Goal: Transaction & Acquisition: Purchase product/service

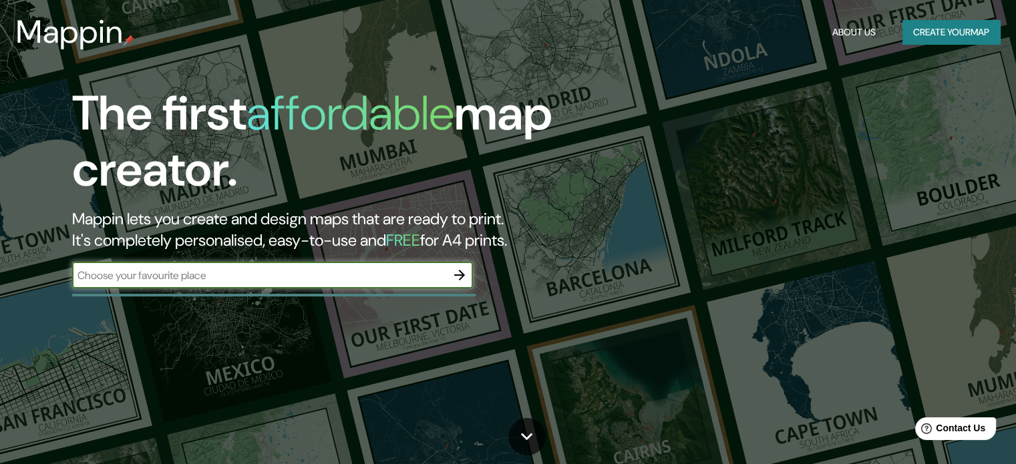
click at [206, 277] on input "text" at bounding box center [259, 275] width 374 height 15
paste input "Prol. [STREET_ADDRESS][PERSON_NAME]"
type input "Prol. [STREET_ADDRESS][PERSON_NAME]"
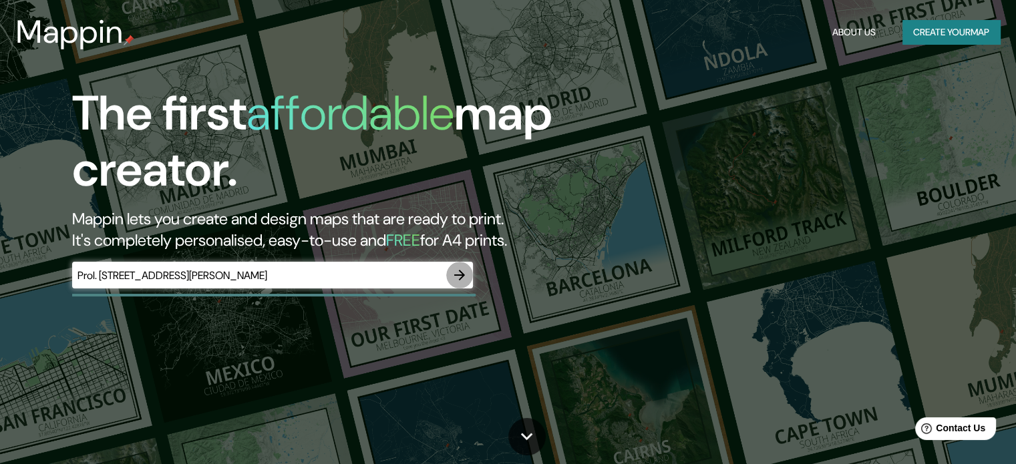
scroll to position [0, 0]
click at [451, 271] on icon "button" at bounding box center [459, 275] width 16 height 16
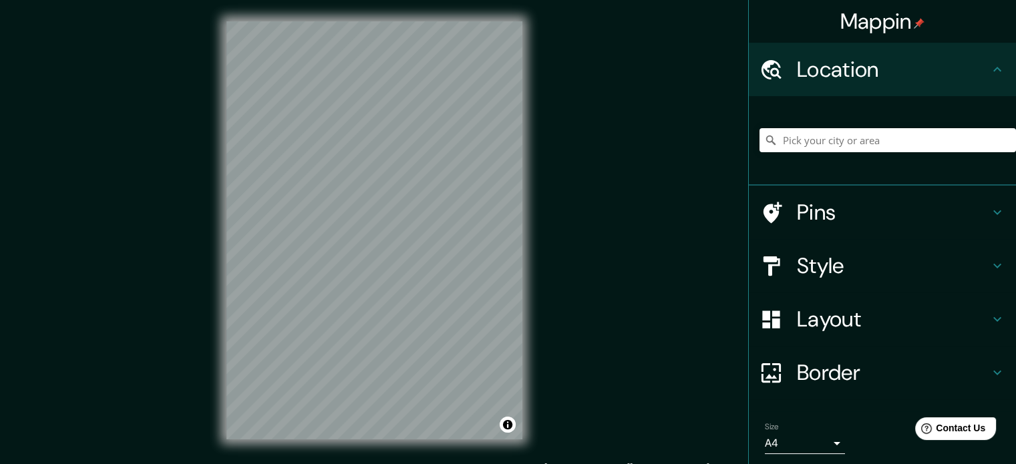
click at [546, 249] on div "Mappin Location Pins Style Layout Border Choose a border. Hint : you can make l…" at bounding box center [508, 241] width 1016 height 482
click at [219, 140] on div "© Mapbox © OpenStreetMap Improve this map" at bounding box center [374, 230] width 339 height 461
click at [805, 144] on input "Pick your city or area" at bounding box center [887, 140] width 256 height 24
paste input "Prol. [STREET_ADDRESS][PERSON_NAME]"
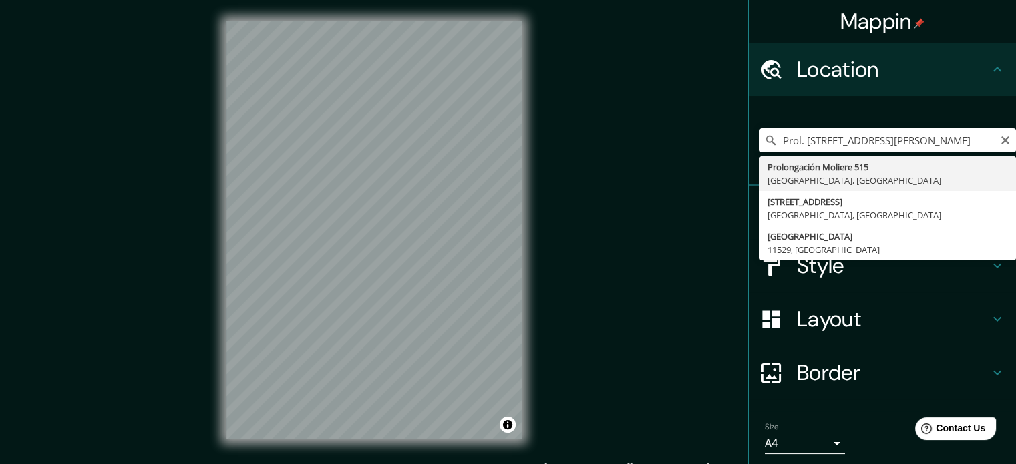
type input "Prolongación [STREET_ADDRESS]"
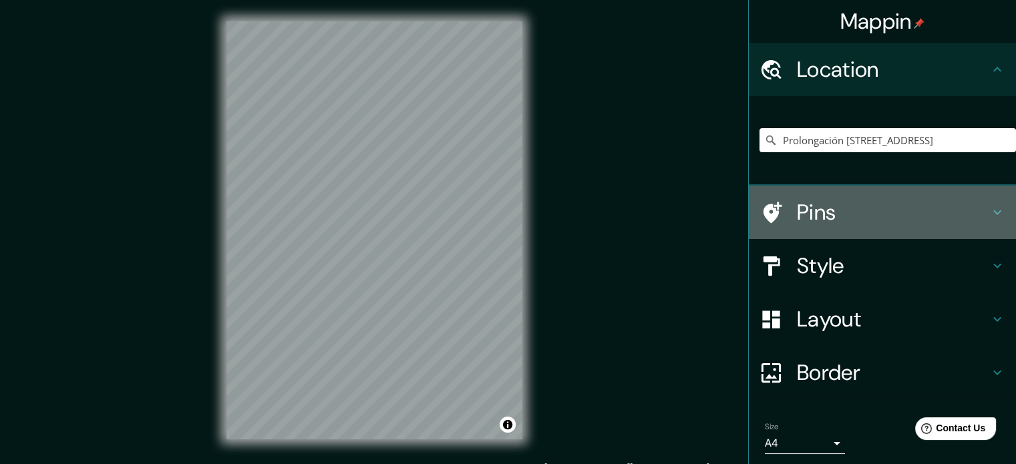
click at [883, 217] on h4 "Pins" at bounding box center [893, 212] width 192 height 27
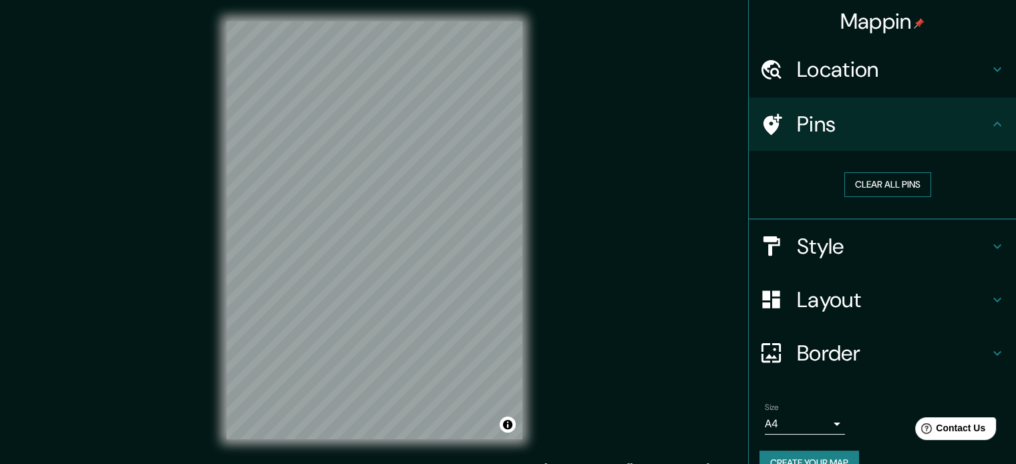
click at [870, 186] on button "Clear all pins" at bounding box center [887, 184] width 87 height 25
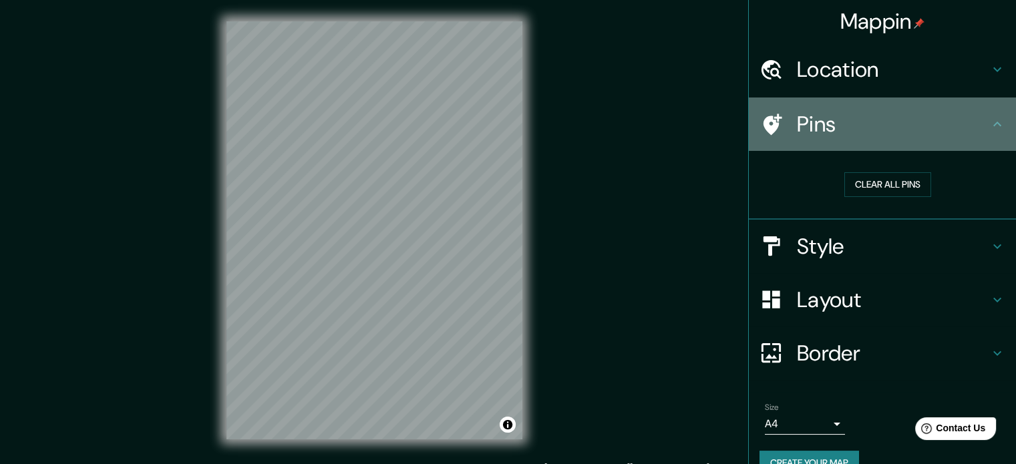
click at [910, 126] on h4 "Pins" at bounding box center [893, 124] width 192 height 27
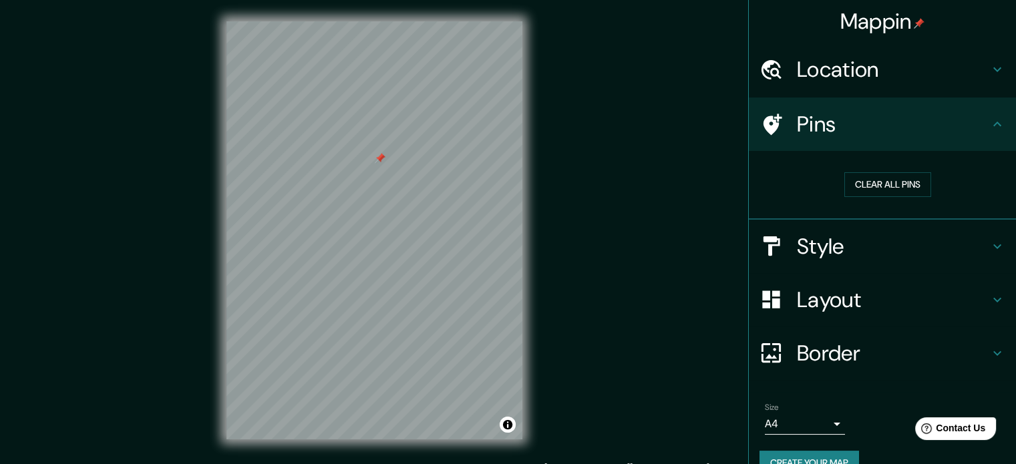
click at [870, 77] on h4 "Location" at bounding box center [893, 69] width 192 height 27
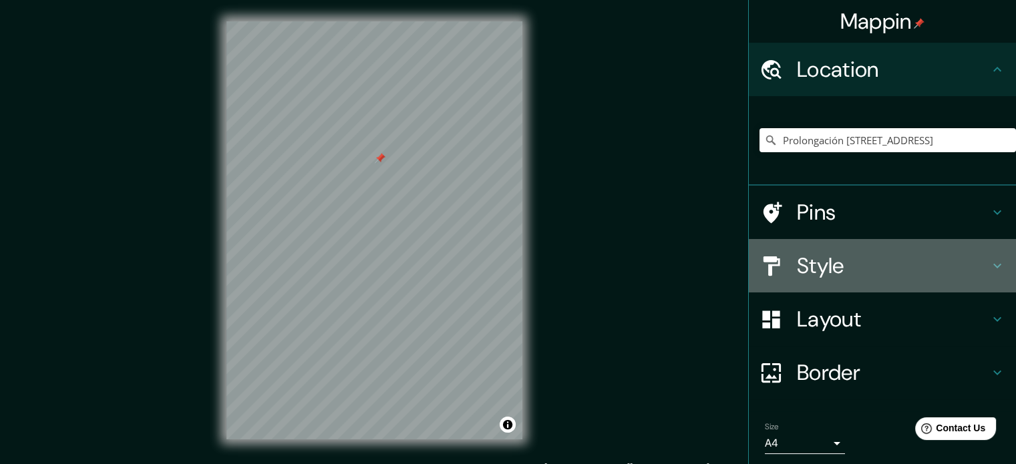
click at [864, 260] on h4 "Style" at bounding box center [893, 265] width 192 height 27
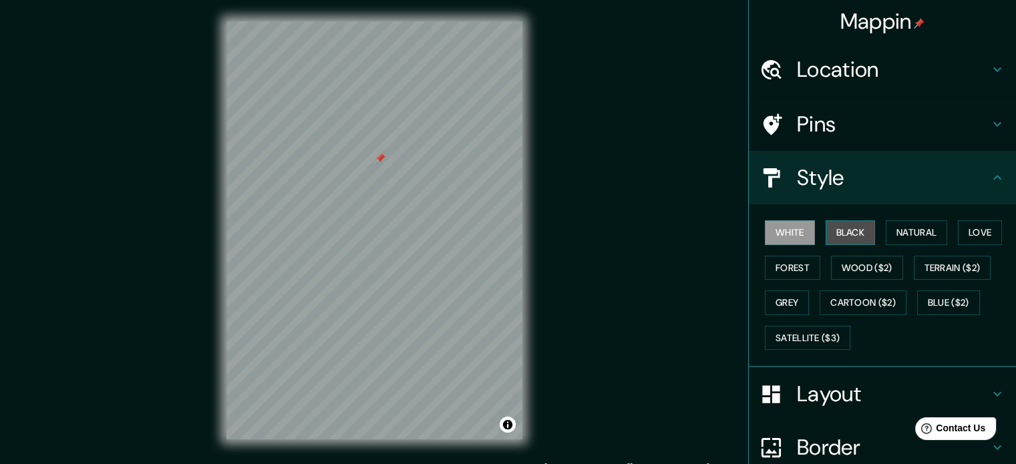
click at [830, 229] on button "Black" at bounding box center [850, 232] width 50 height 25
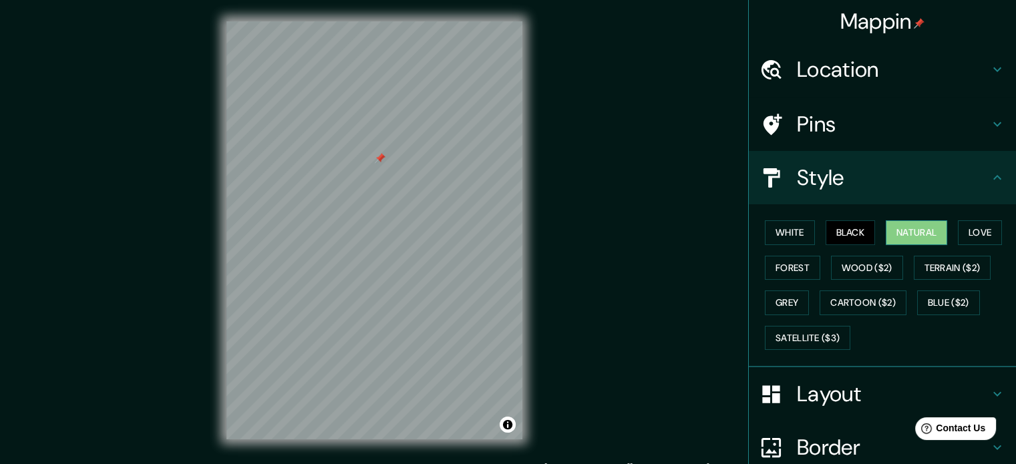
click at [895, 237] on button "Natural" at bounding box center [916, 232] width 61 height 25
click at [852, 240] on button "Black" at bounding box center [850, 232] width 50 height 25
click at [773, 301] on button "Grey" at bounding box center [787, 303] width 44 height 25
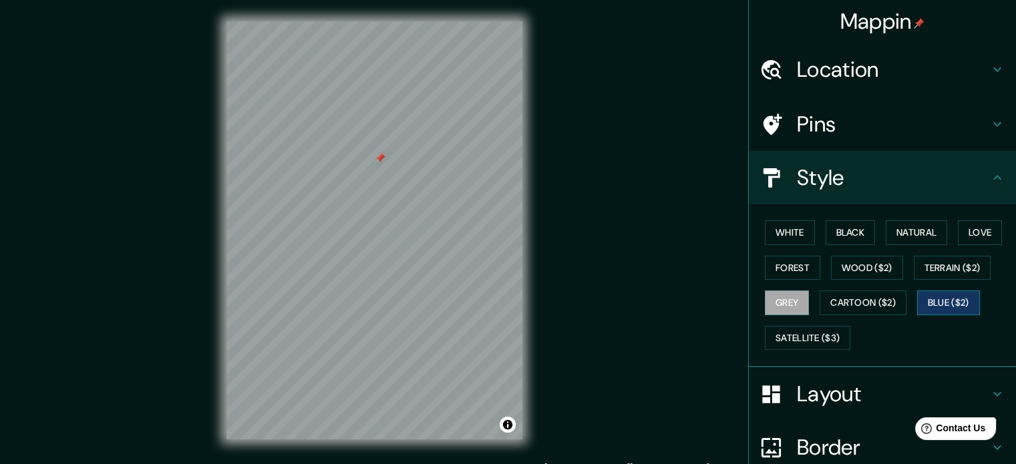
click at [930, 299] on button "Blue ($2)" at bounding box center [948, 303] width 63 height 25
drag, startPoint x: 382, startPoint y: 160, endPoint x: 395, endPoint y: 187, distance: 30.5
click at [395, 187] on div at bounding box center [393, 186] width 11 height 11
click at [393, 185] on div at bounding box center [393, 187] width 11 height 11
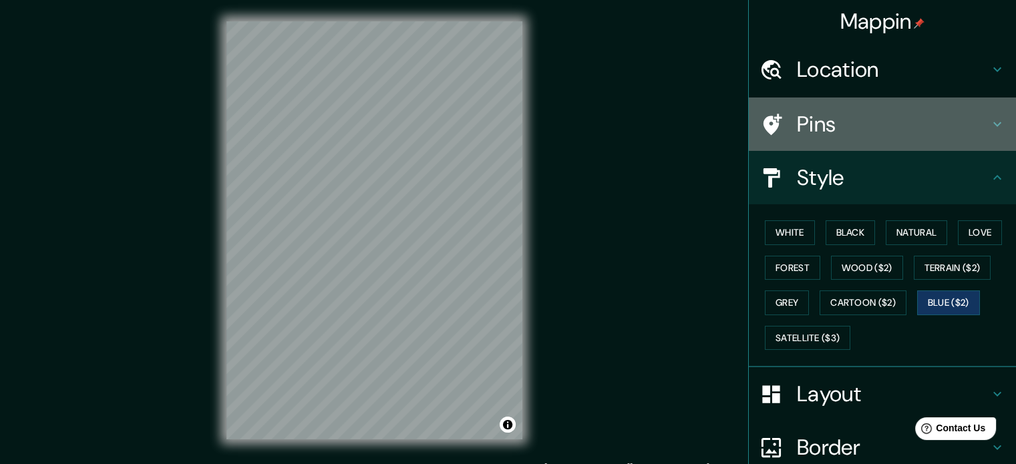
click at [866, 145] on div "Pins" at bounding box center [882, 124] width 267 height 53
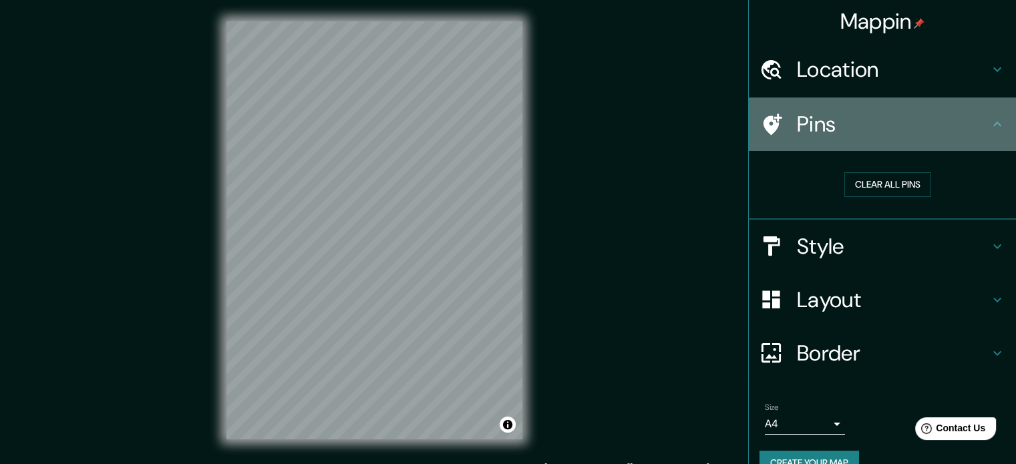
click at [864, 138] on div "Pins" at bounding box center [882, 124] width 267 height 53
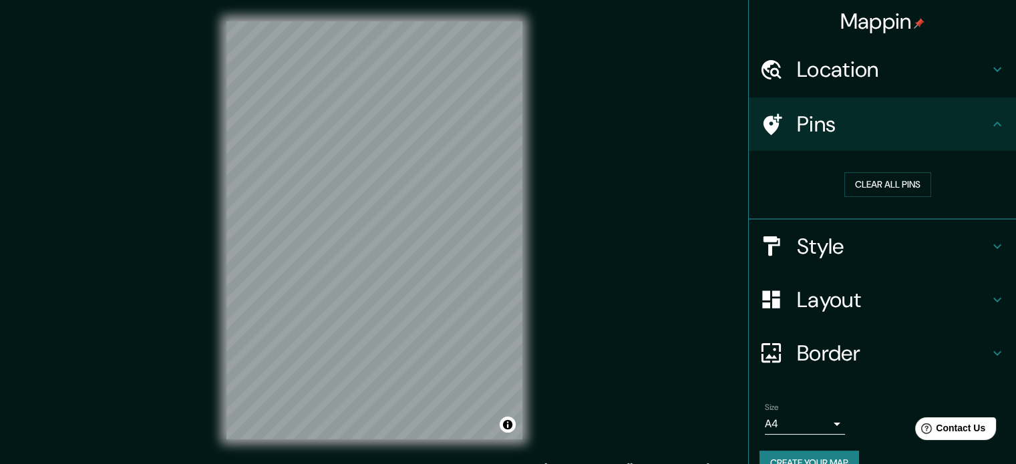
click at [870, 249] on h4 "Style" at bounding box center [893, 246] width 192 height 27
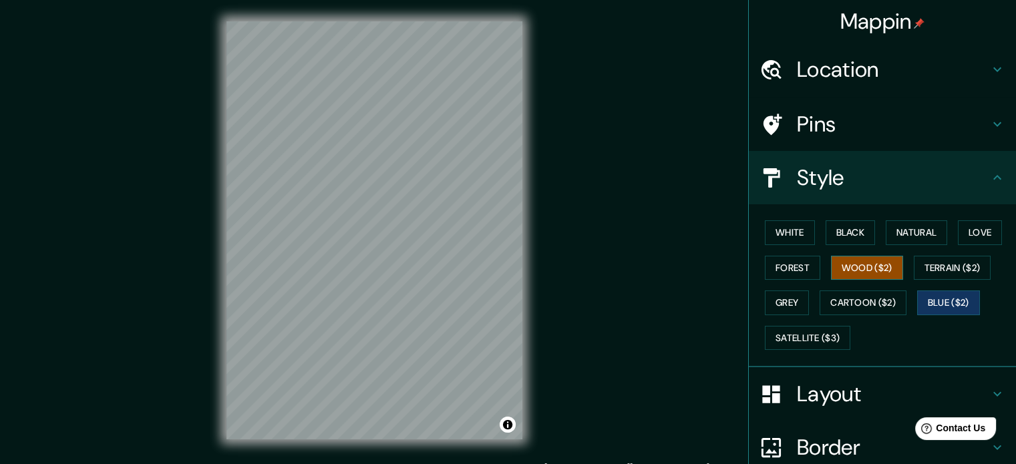
click at [862, 263] on button "Wood ($2)" at bounding box center [867, 268] width 72 height 25
click at [821, 333] on button "Satellite ($3)" at bounding box center [807, 338] width 85 height 25
click at [937, 293] on button "Blue ($2)" at bounding box center [948, 303] width 63 height 25
click at [796, 326] on button "Satellite ($3)" at bounding box center [807, 338] width 85 height 25
click at [939, 299] on button "Blue ($2)" at bounding box center [948, 303] width 63 height 25
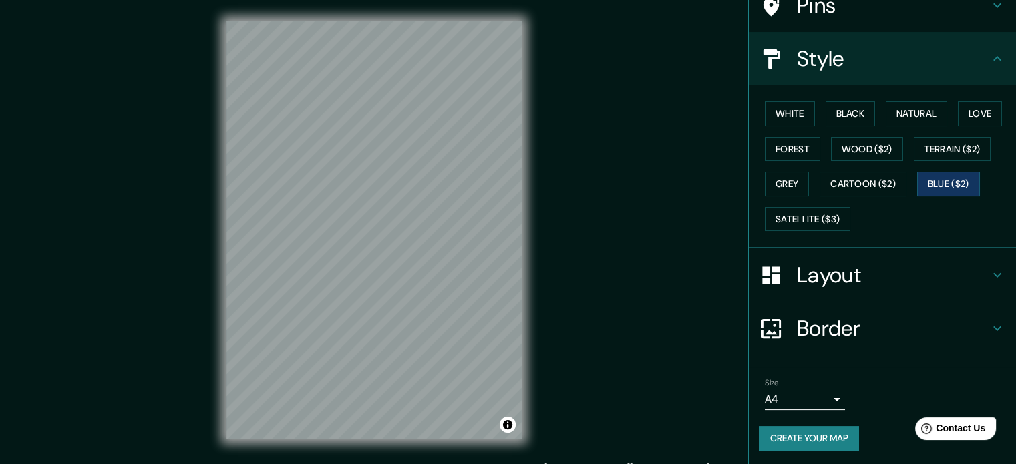
click at [878, 264] on h4 "Layout" at bounding box center [893, 275] width 192 height 27
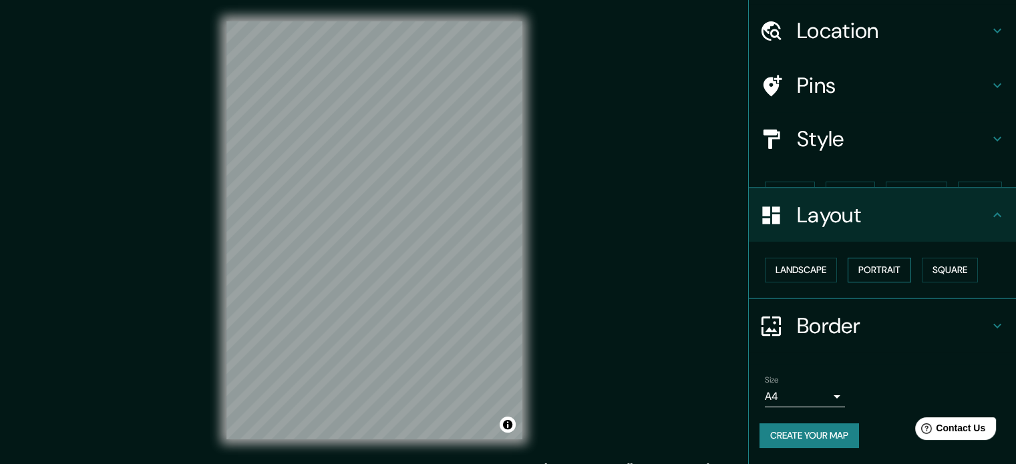
scroll to position [15, 0]
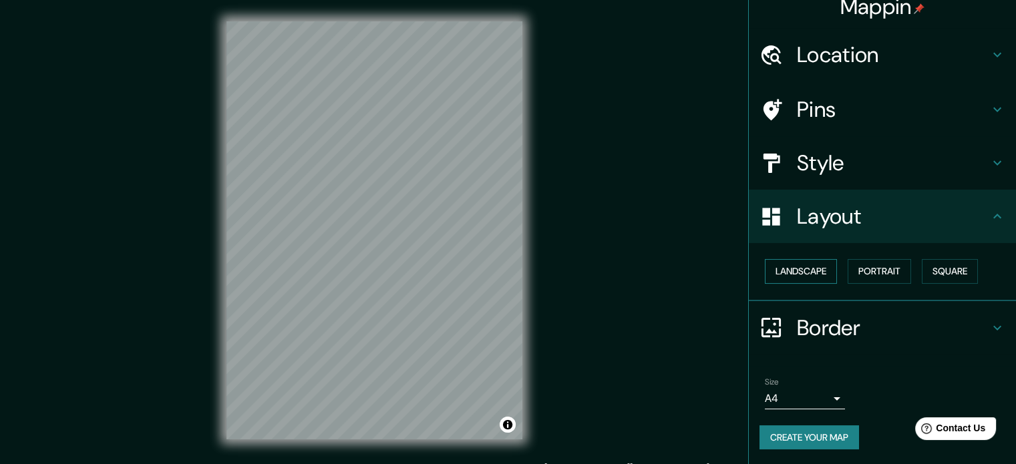
click at [794, 270] on button "Landscape" at bounding box center [801, 271] width 72 height 25
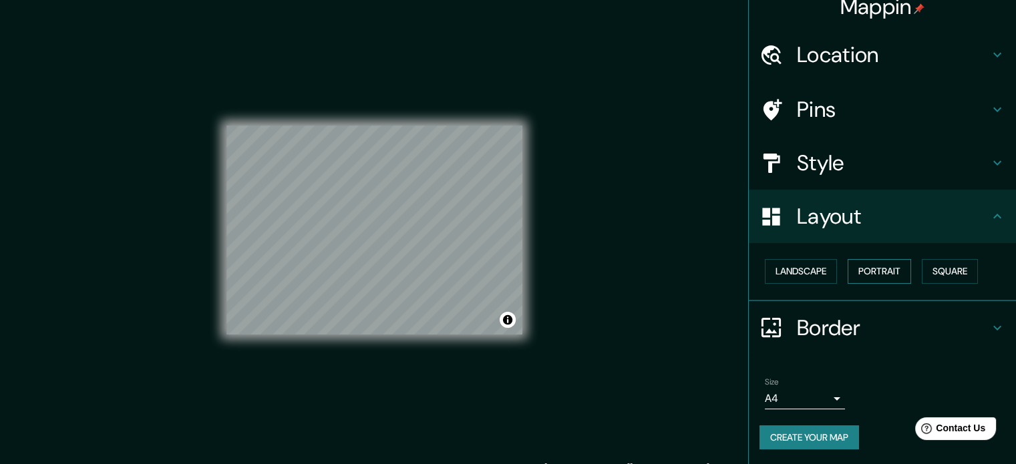
click at [888, 266] on button "Portrait" at bounding box center [879, 271] width 63 height 25
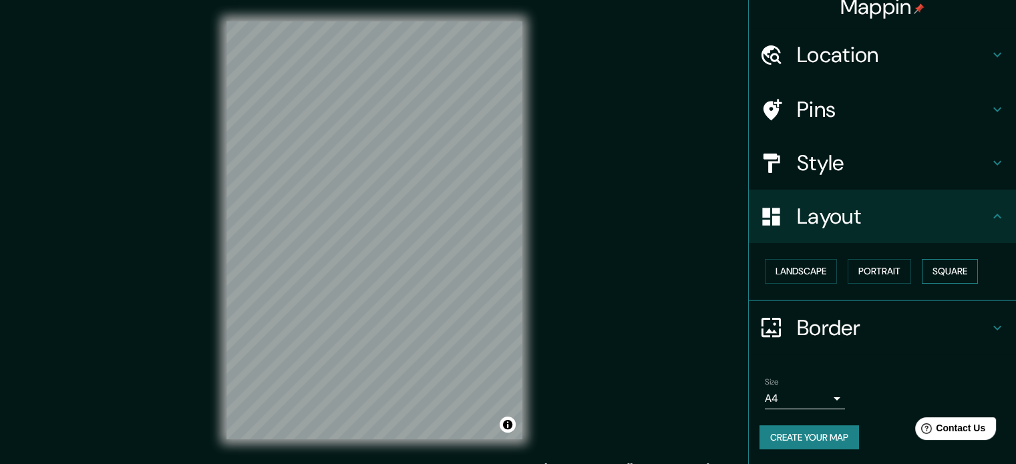
click at [938, 277] on button "Square" at bounding box center [950, 271] width 56 height 25
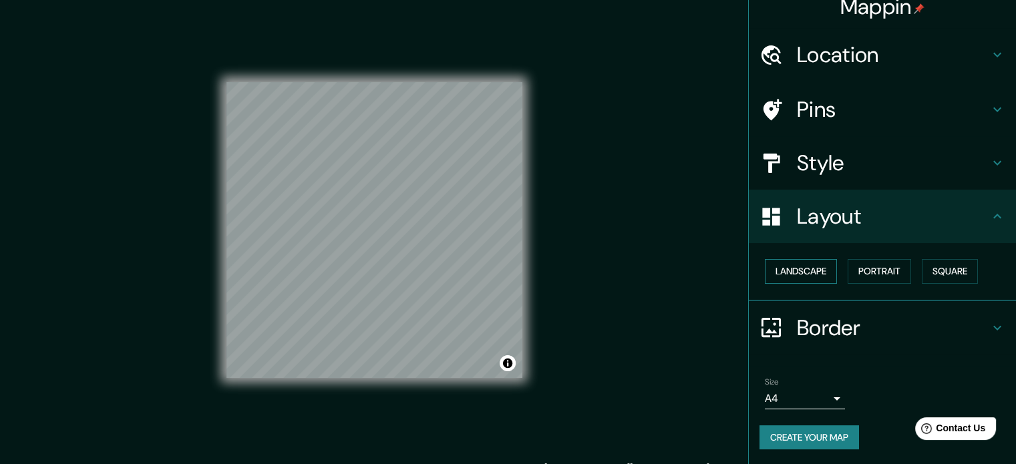
click at [818, 274] on button "Landscape" at bounding box center [801, 271] width 72 height 25
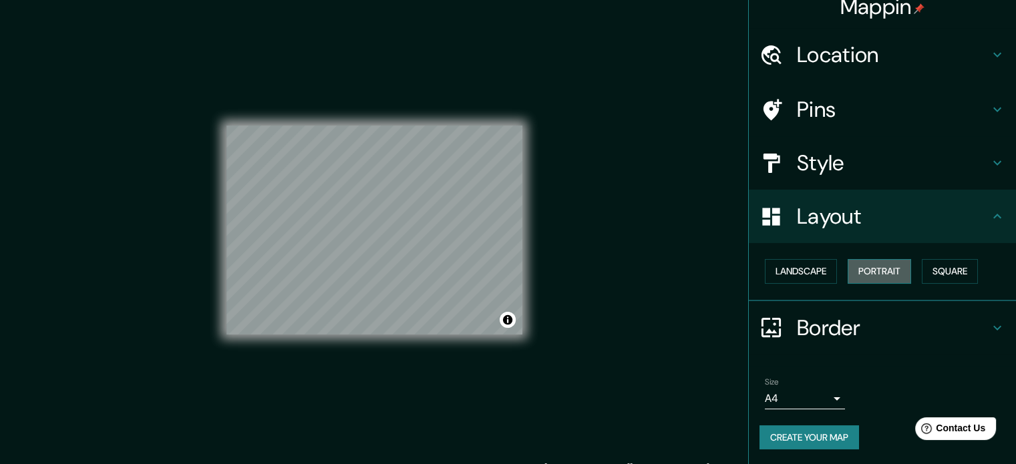
click at [872, 278] on button "Portrait" at bounding box center [879, 271] width 63 height 25
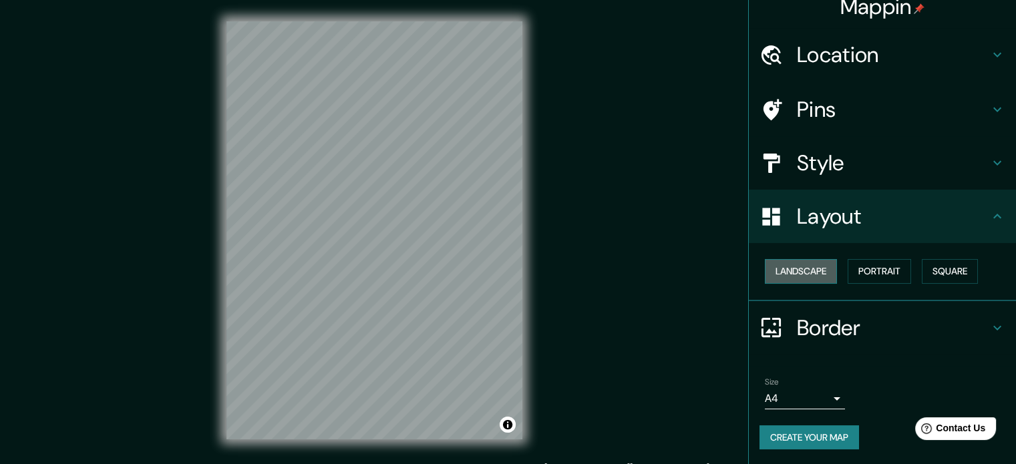
click at [787, 274] on button "Landscape" at bounding box center [801, 271] width 72 height 25
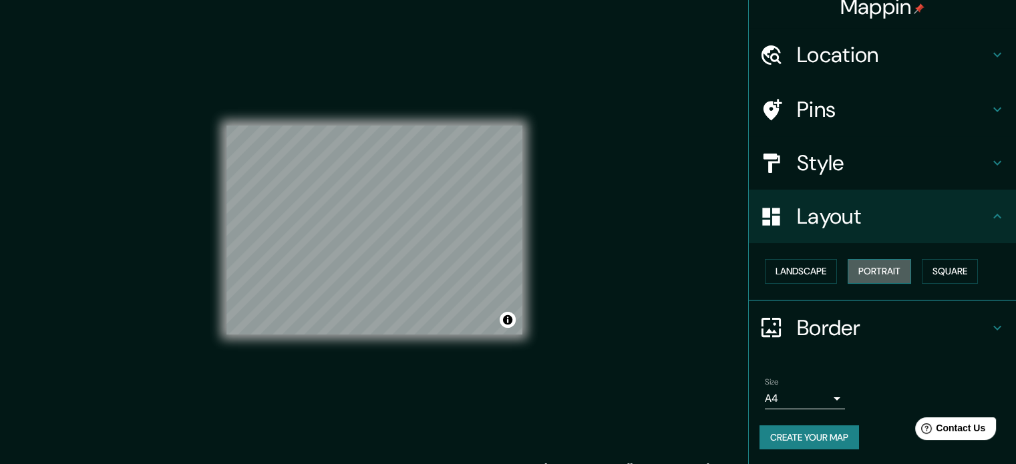
click at [862, 271] on button "Portrait" at bounding box center [879, 271] width 63 height 25
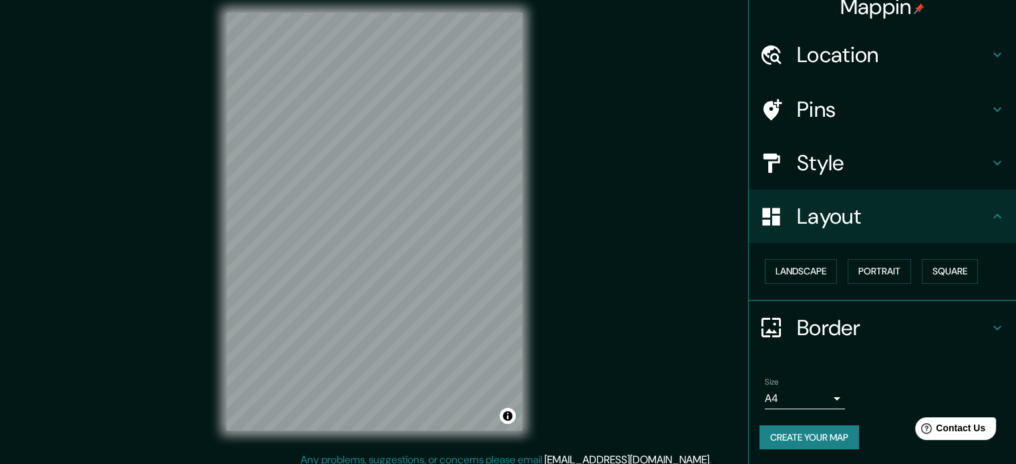
scroll to position [17, 0]
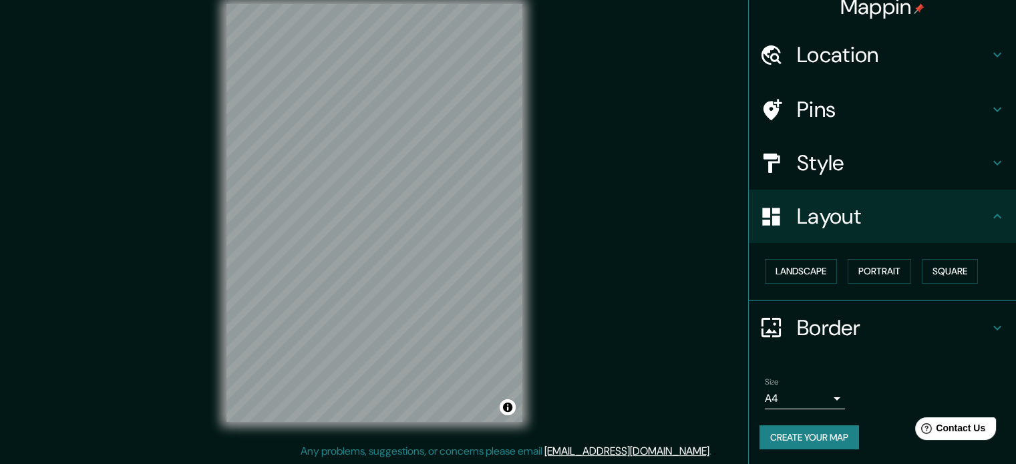
click at [882, 320] on h4 "Border" at bounding box center [893, 328] width 192 height 27
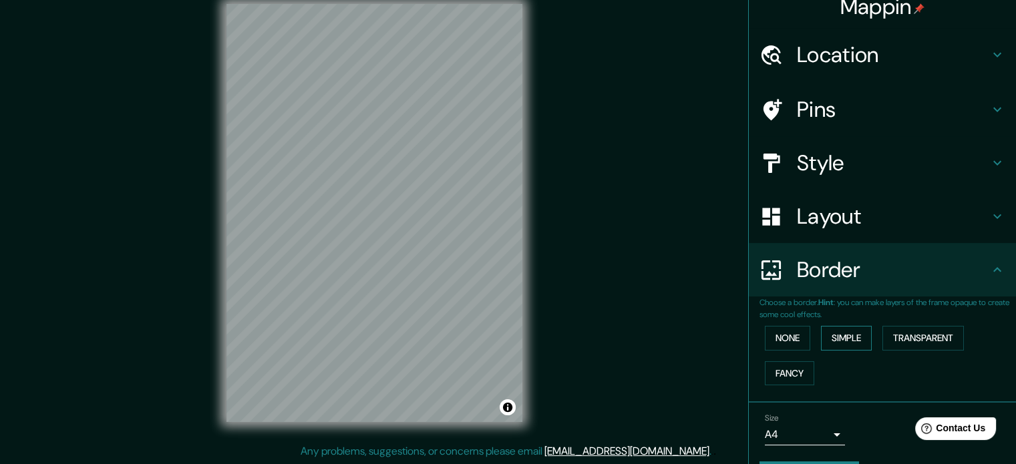
click at [831, 331] on button "Simple" at bounding box center [846, 338] width 51 height 25
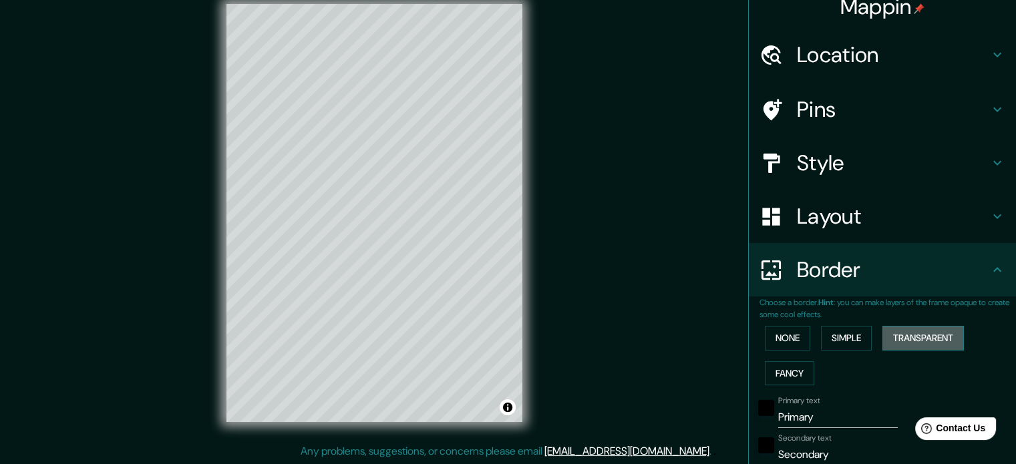
click at [914, 340] on button "Transparent" at bounding box center [922, 338] width 81 height 25
click at [783, 373] on button "Fancy" at bounding box center [789, 373] width 49 height 25
click at [793, 339] on button "None" at bounding box center [787, 338] width 45 height 25
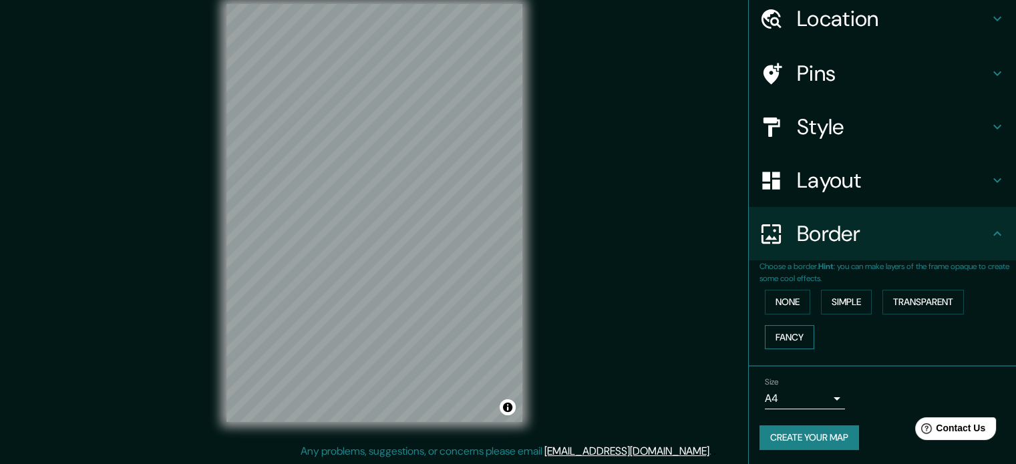
scroll to position [51, 0]
click at [783, 331] on button "Fancy" at bounding box center [789, 337] width 49 height 25
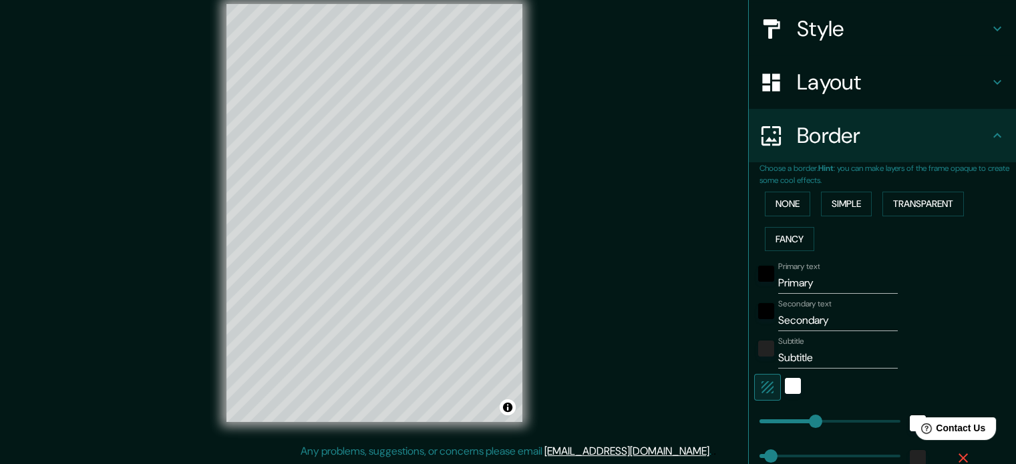
scroll to position [184, 0]
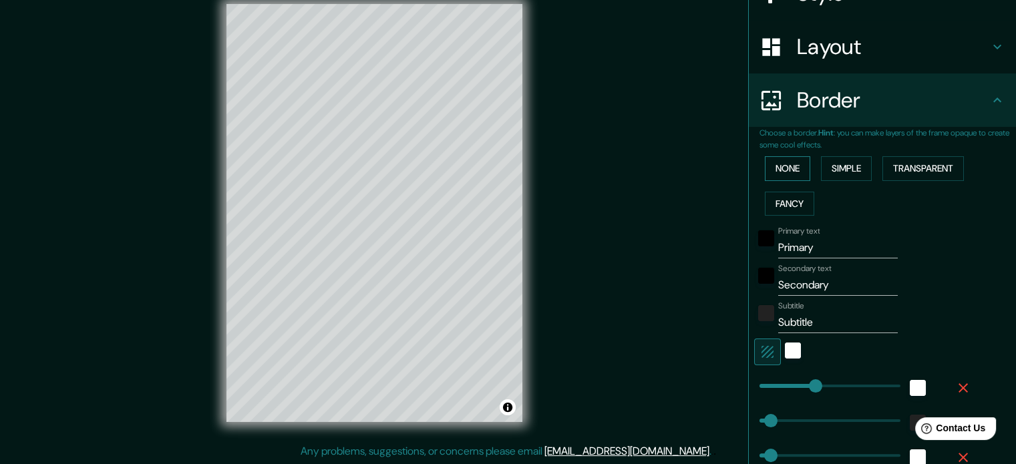
click at [781, 166] on button "None" at bounding box center [787, 168] width 45 height 25
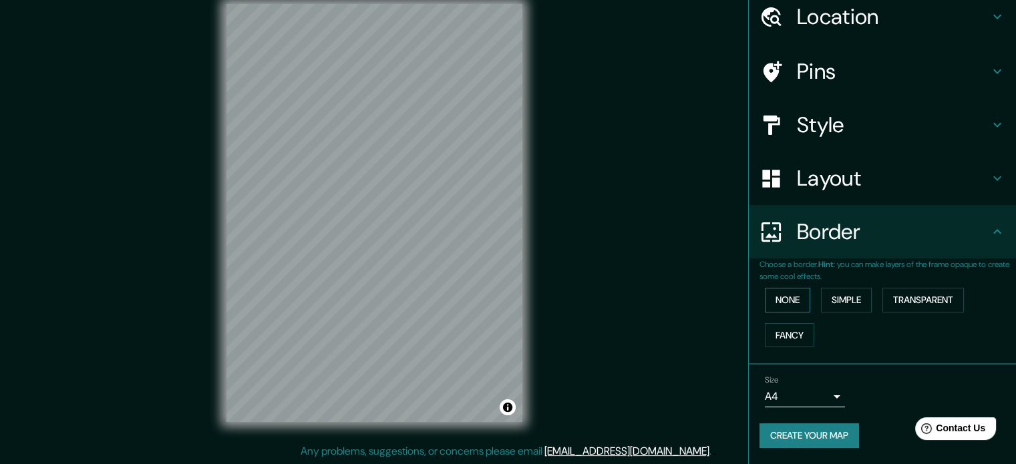
scroll to position [51, 0]
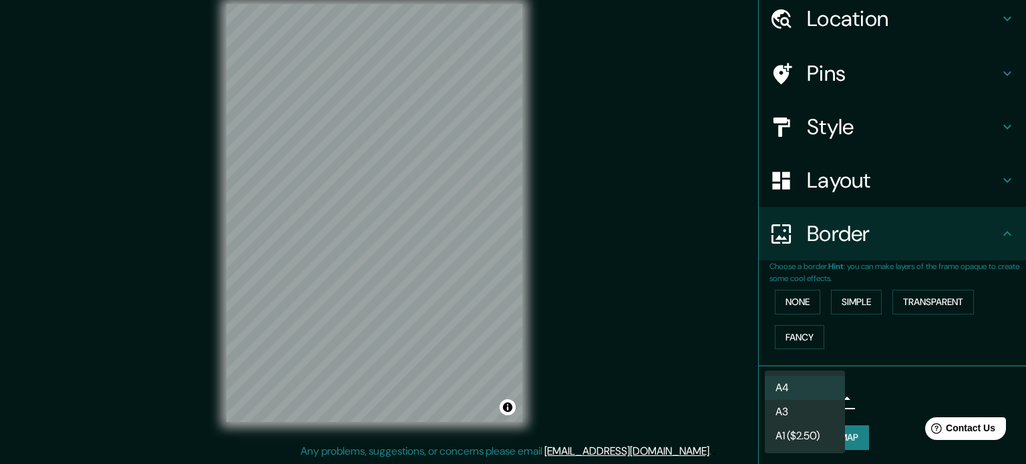
click at [824, 399] on body "Mappin Location Prolongación [STREET_ADDRESS] Pins Style Layout Border Choose a…" at bounding box center [513, 215] width 1026 height 464
click at [802, 409] on li "A3" at bounding box center [805, 412] width 80 height 24
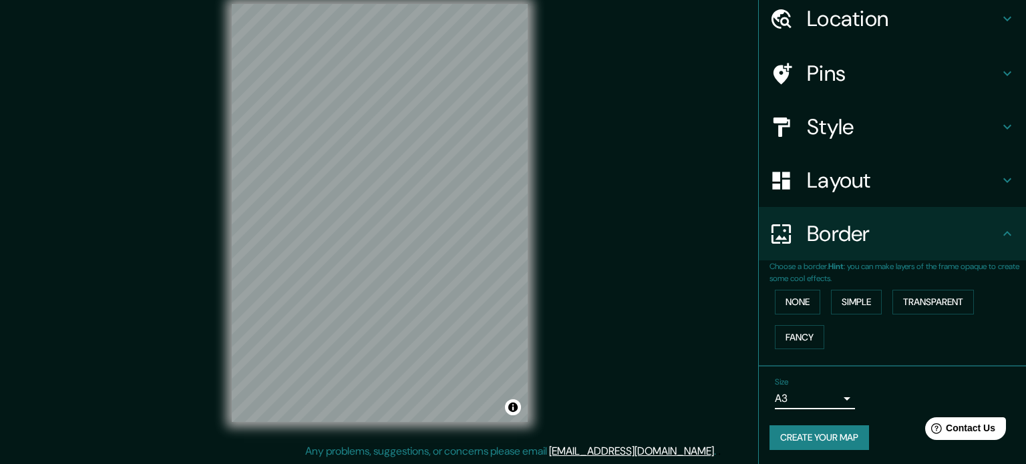
click at [810, 397] on body "Mappin Location Prolongación [STREET_ADDRESS] Pins Style Layout Border Choose a…" at bounding box center [513, 215] width 1026 height 464
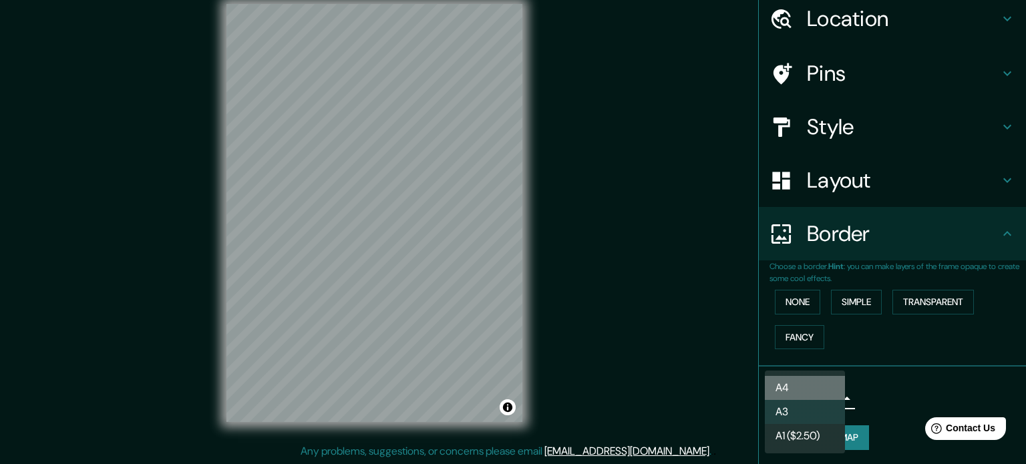
click at [809, 389] on li "A4" at bounding box center [805, 388] width 80 height 24
type input "single"
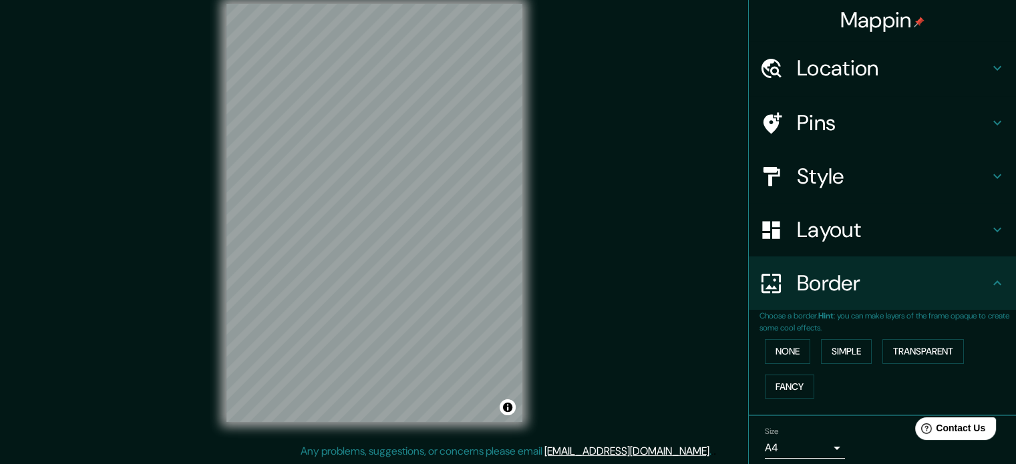
scroll to position [0, 0]
